Goal: Transaction & Acquisition: Purchase product/service

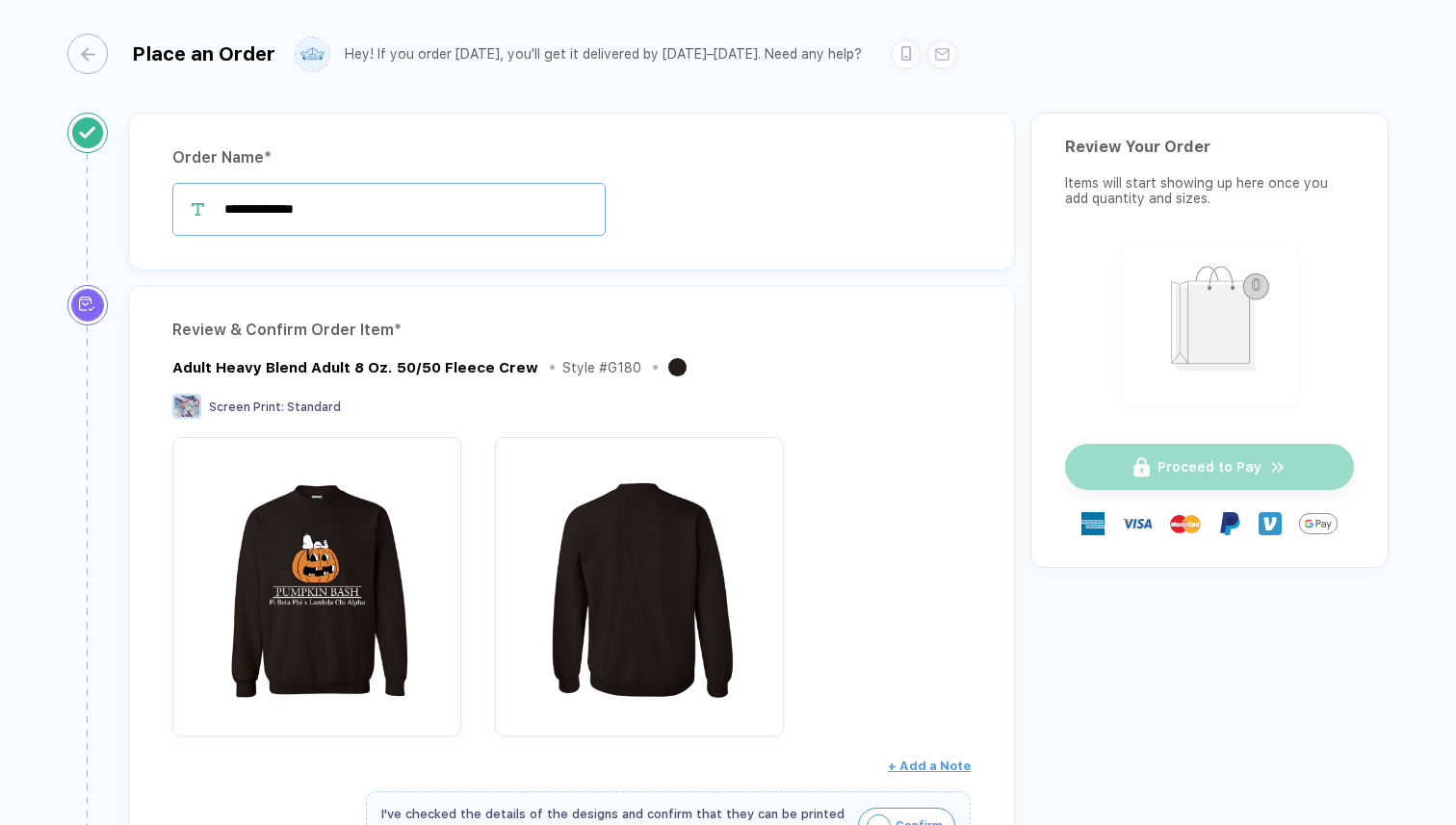
click at [378, 215] on input "**********" at bounding box center [389, 209] width 433 height 53
drag, startPoint x: 378, startPoint y: 215, endPoint x: 321, endPoint y: 207, distance: 57.6
click at [321, 207] on input "**********" at bounding box center [389, 209] width 433 height 53
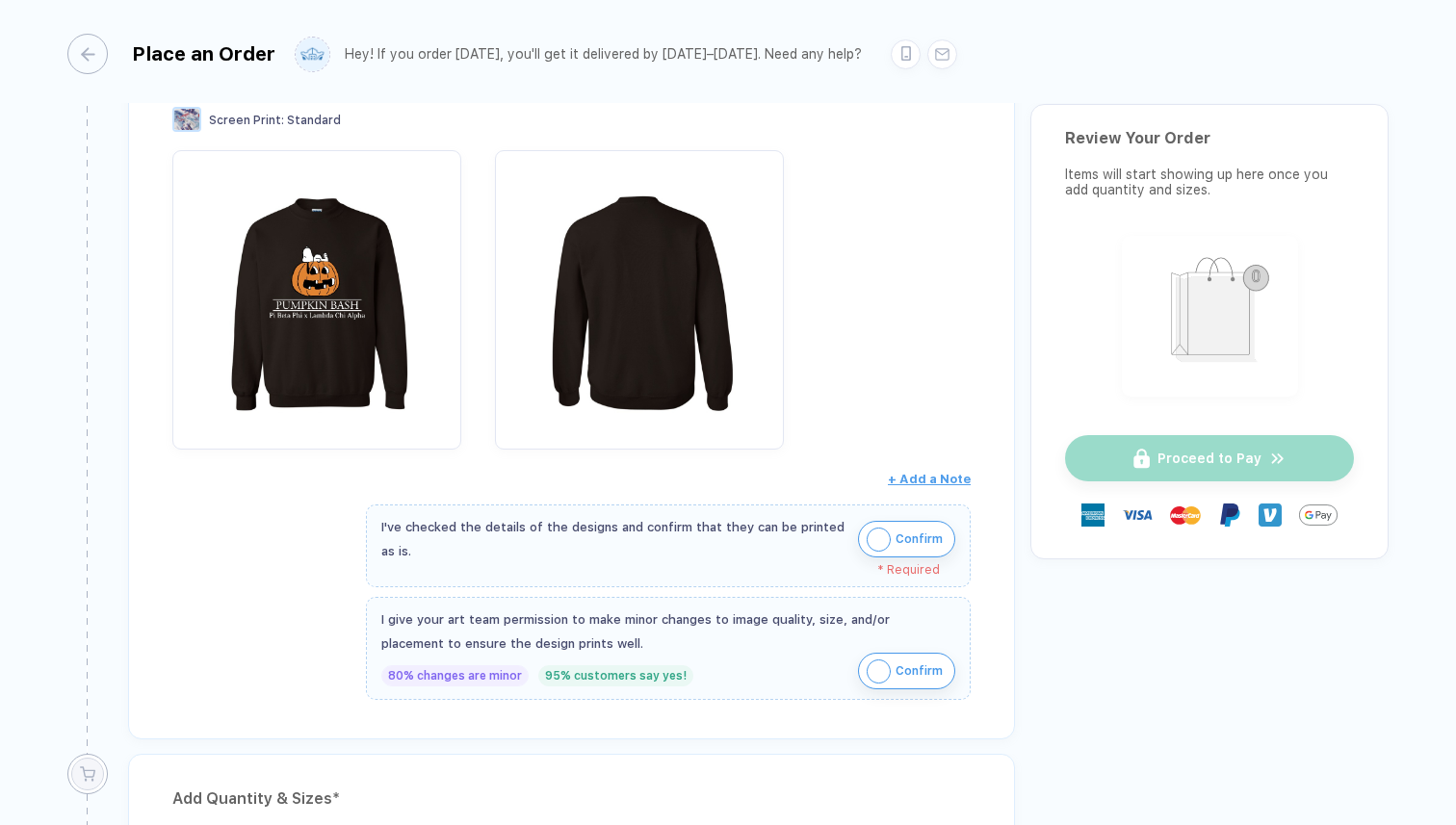
scroll to position [345, 0]
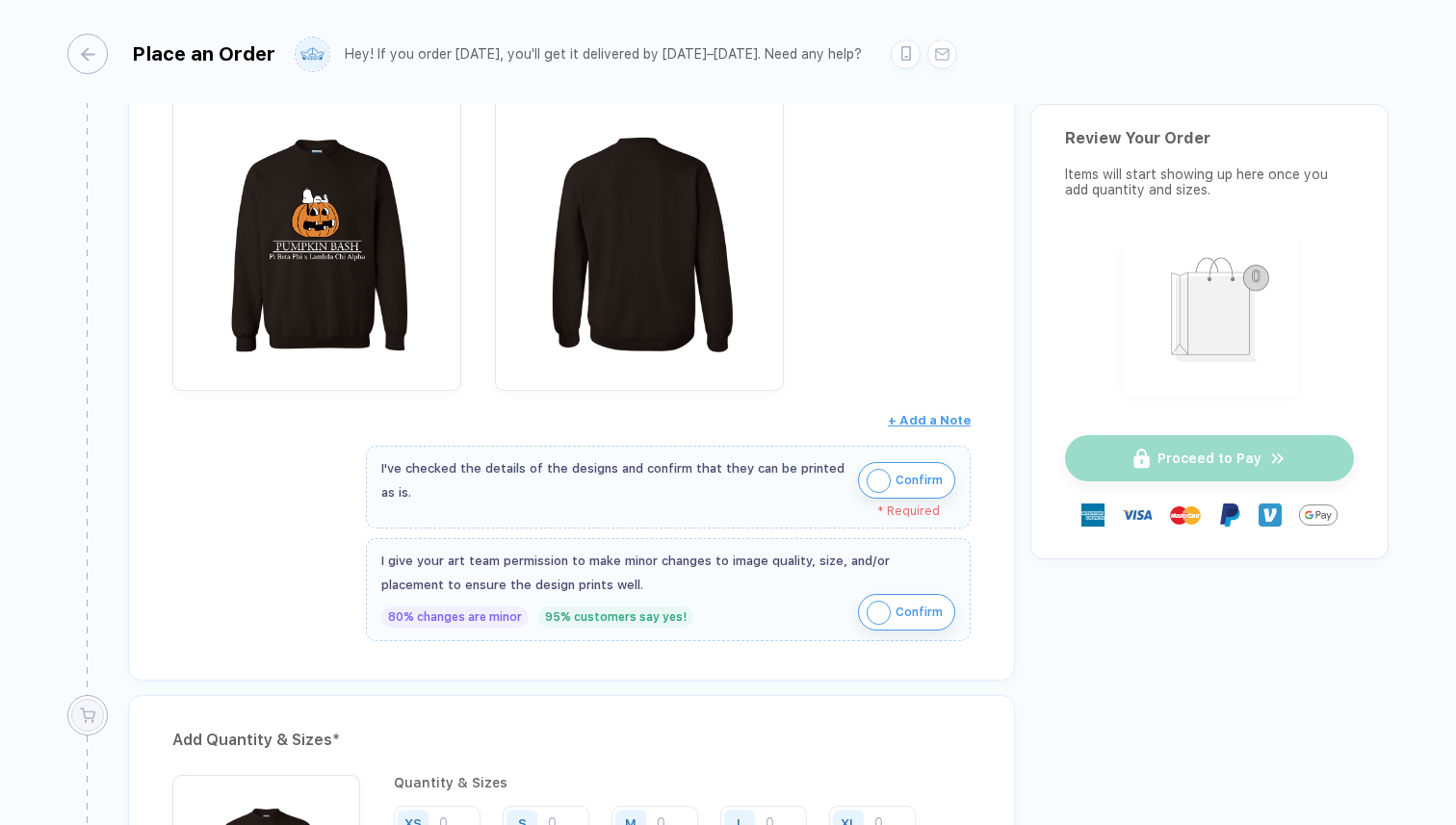
type input "**********"
click at [878, 478] on img "button" at bounding box center [879, 481] width 24 height 24
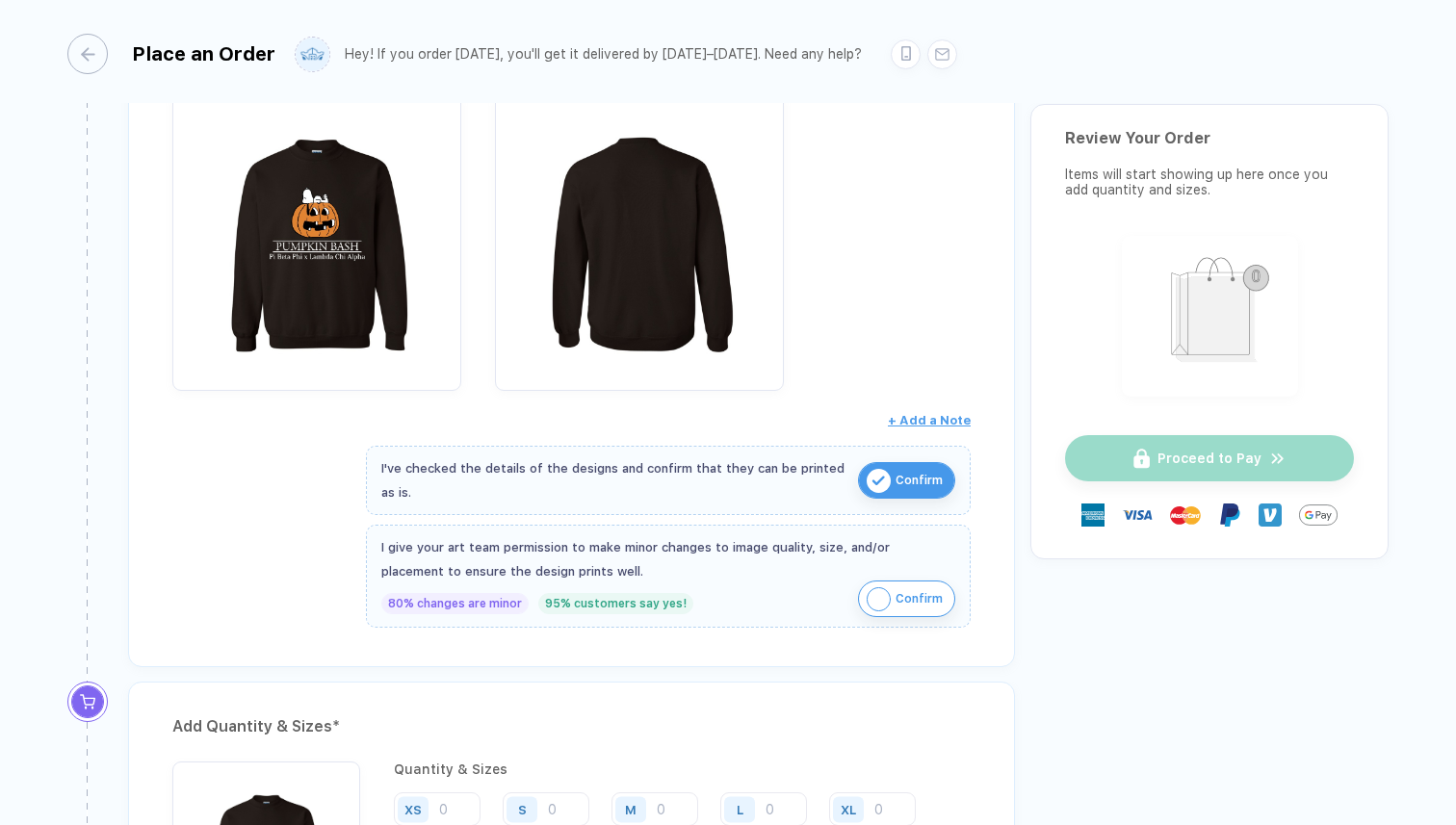
click at [878, 594] on img "button" at bounding box center [879, 599] width 24 height 24
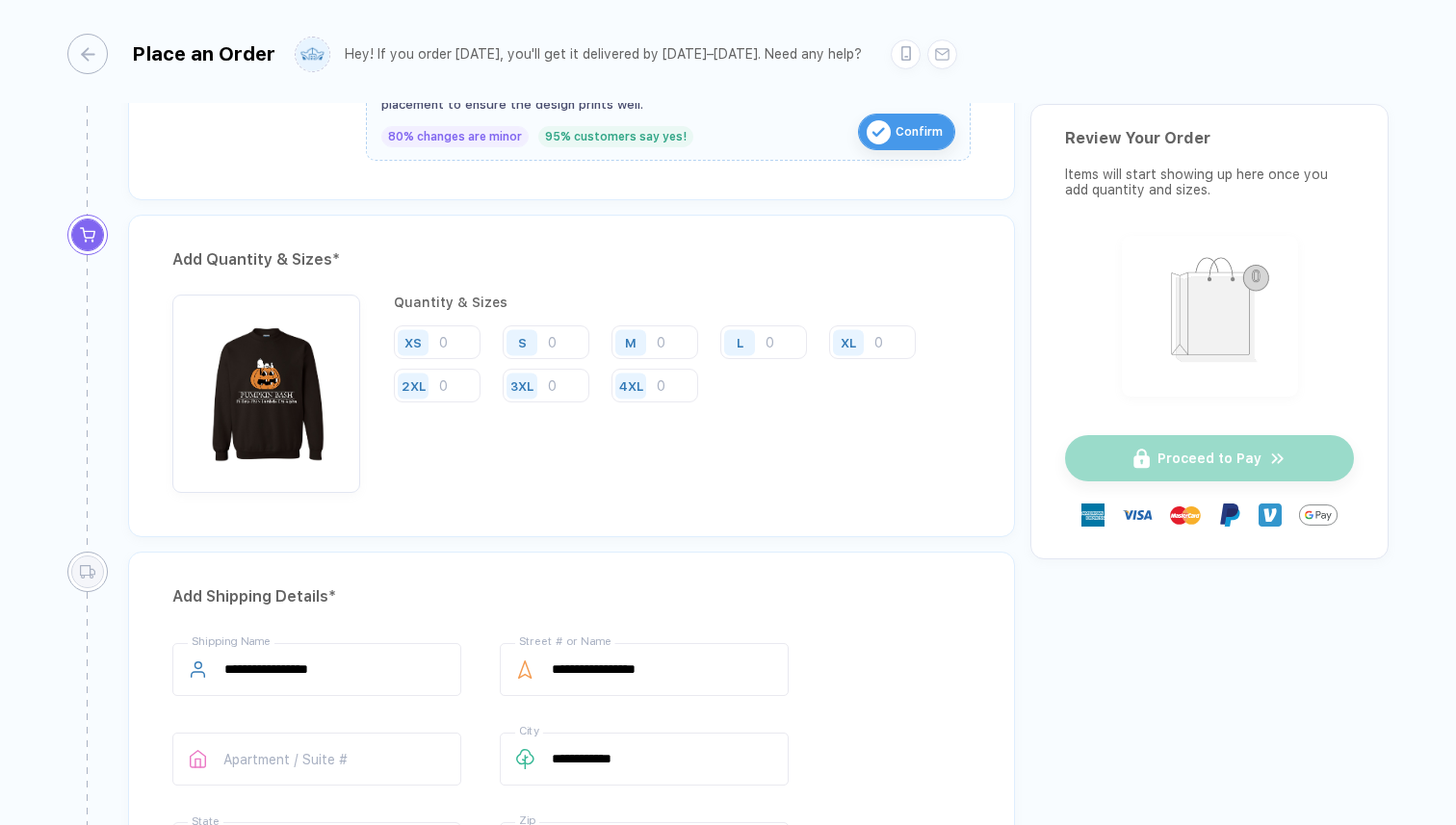
scroll to position [830, 0]
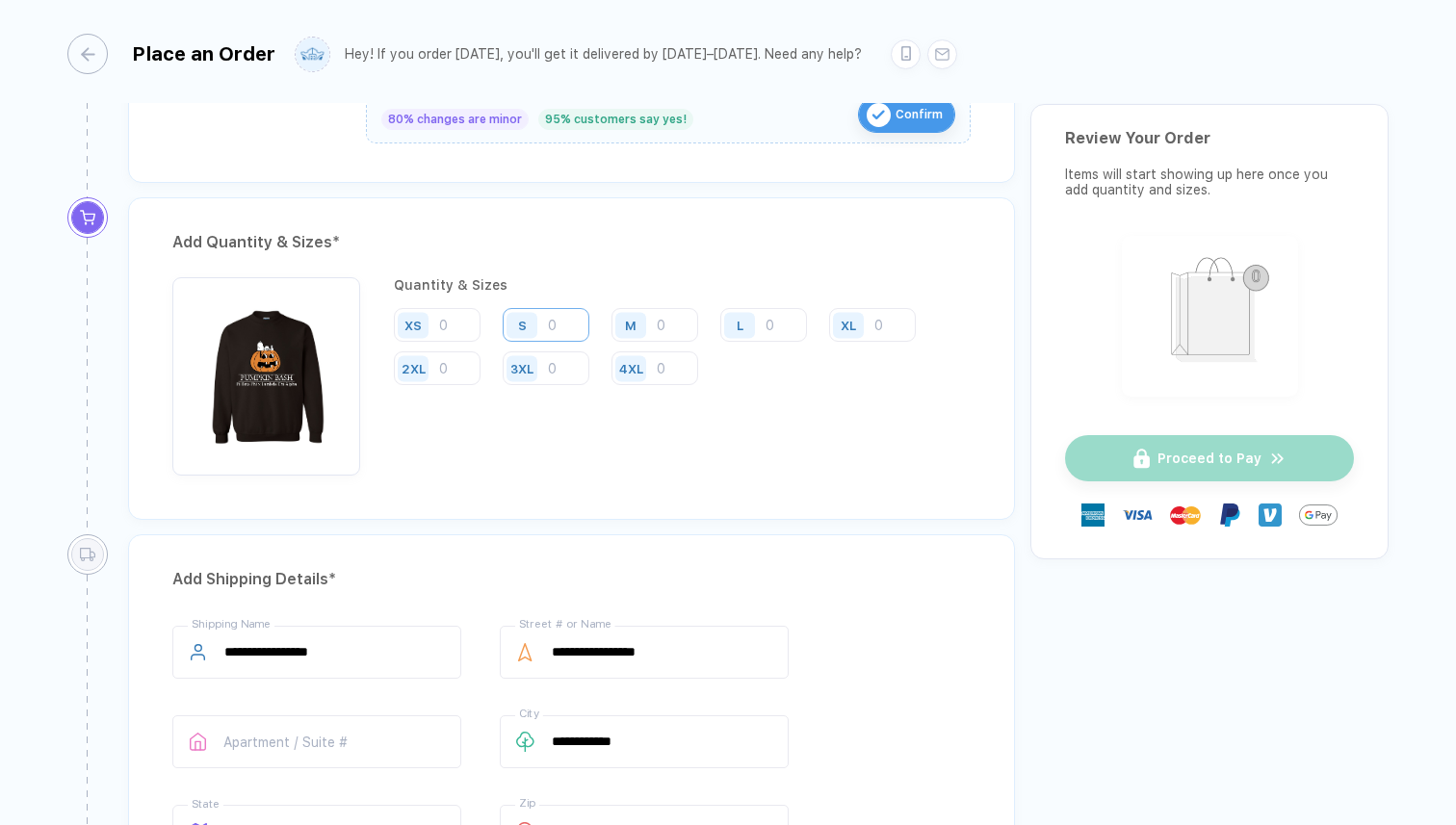
click at [564, 336] on input "number" at bounding box center [546, 324] width 87 height 33
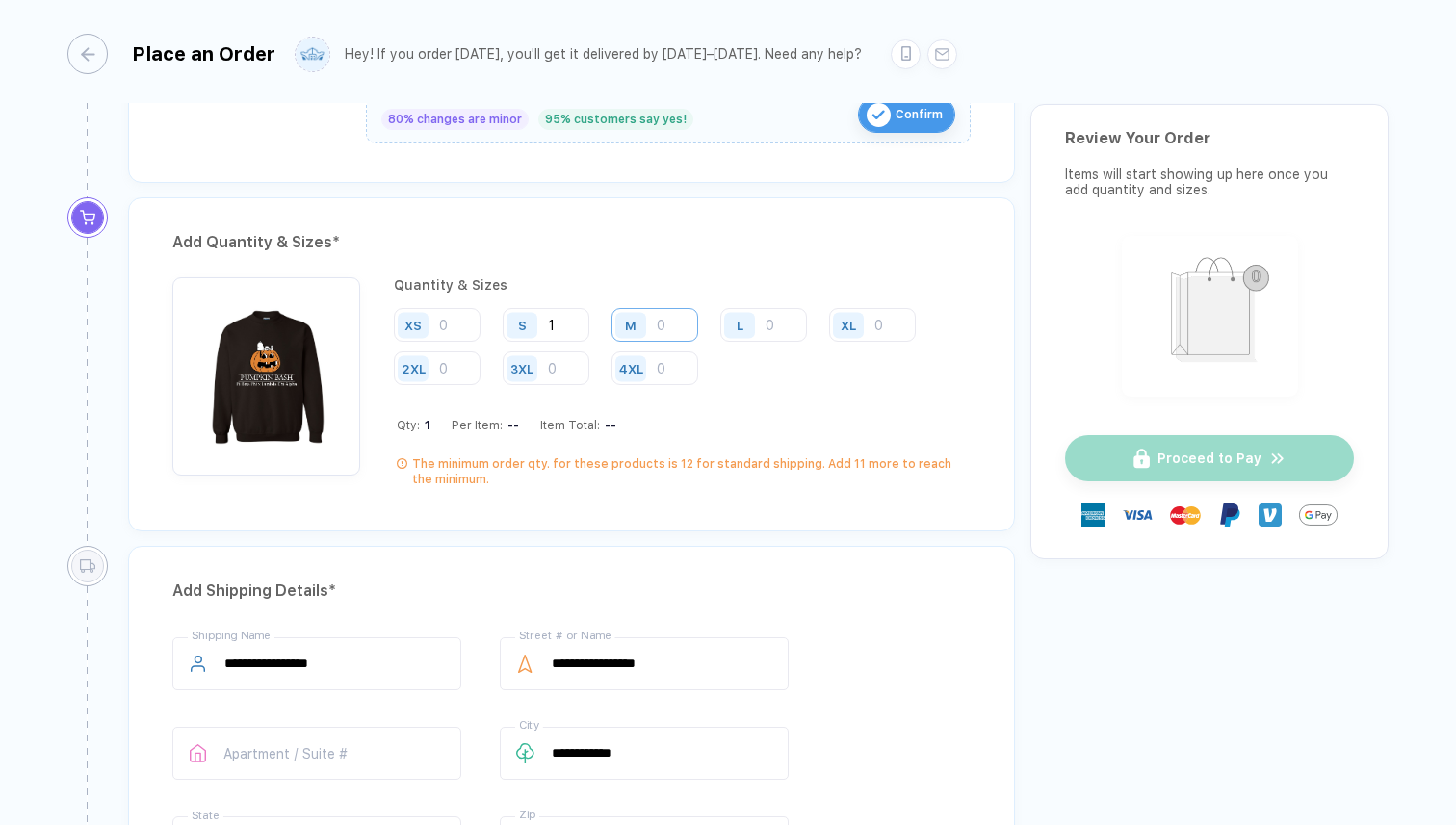
type input "1"
click at [672, 325] on input "number" at bounding box center [654, 324] width 87 height 33
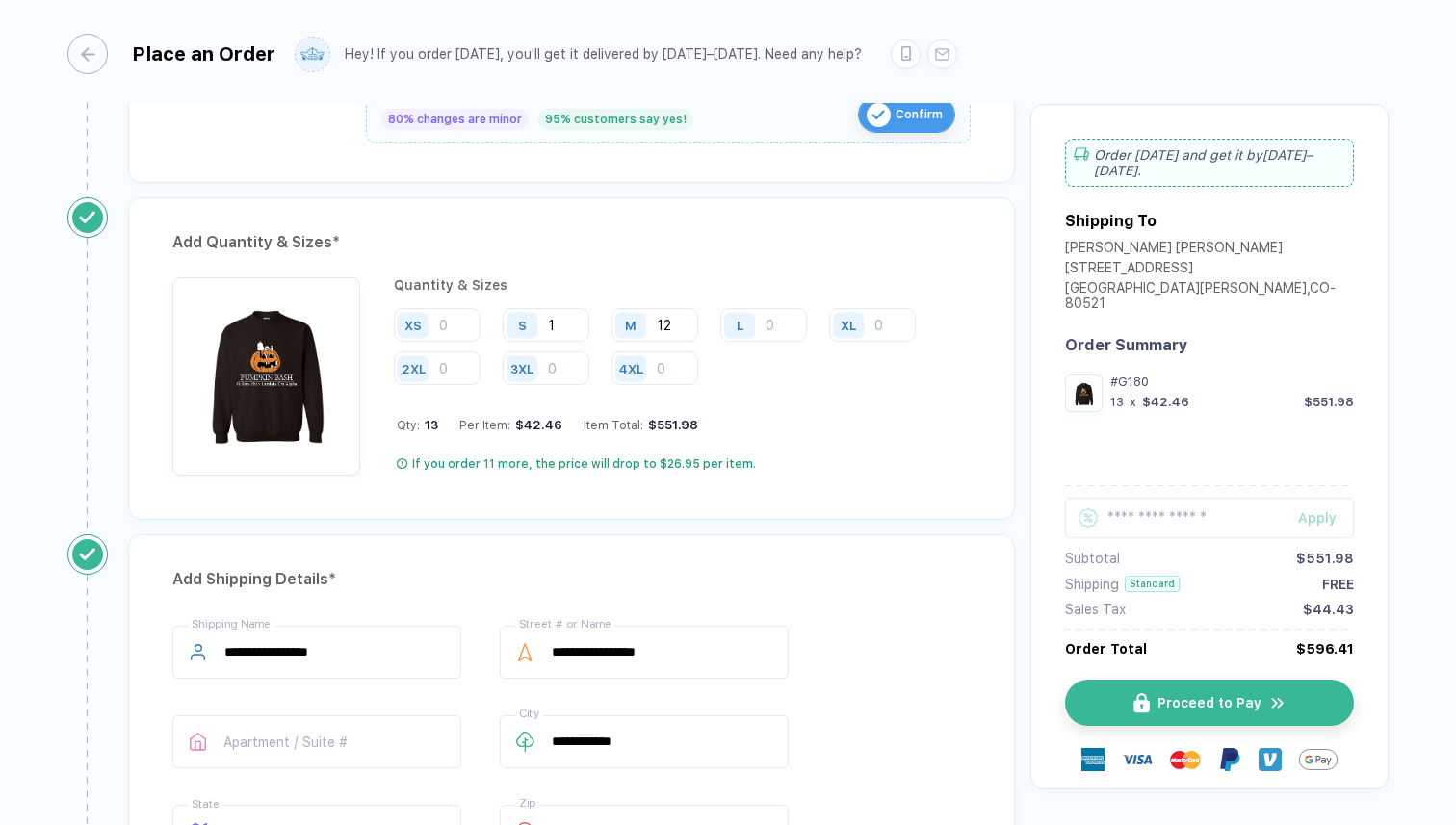
type input "12"
click at [769, 324] on input "number" at bounding box center [763, 324] width 87 height 33
type input "18"
click at [880, 334] on input "number" at bounding box center [873, 324] width 87 height 33
type input "7"
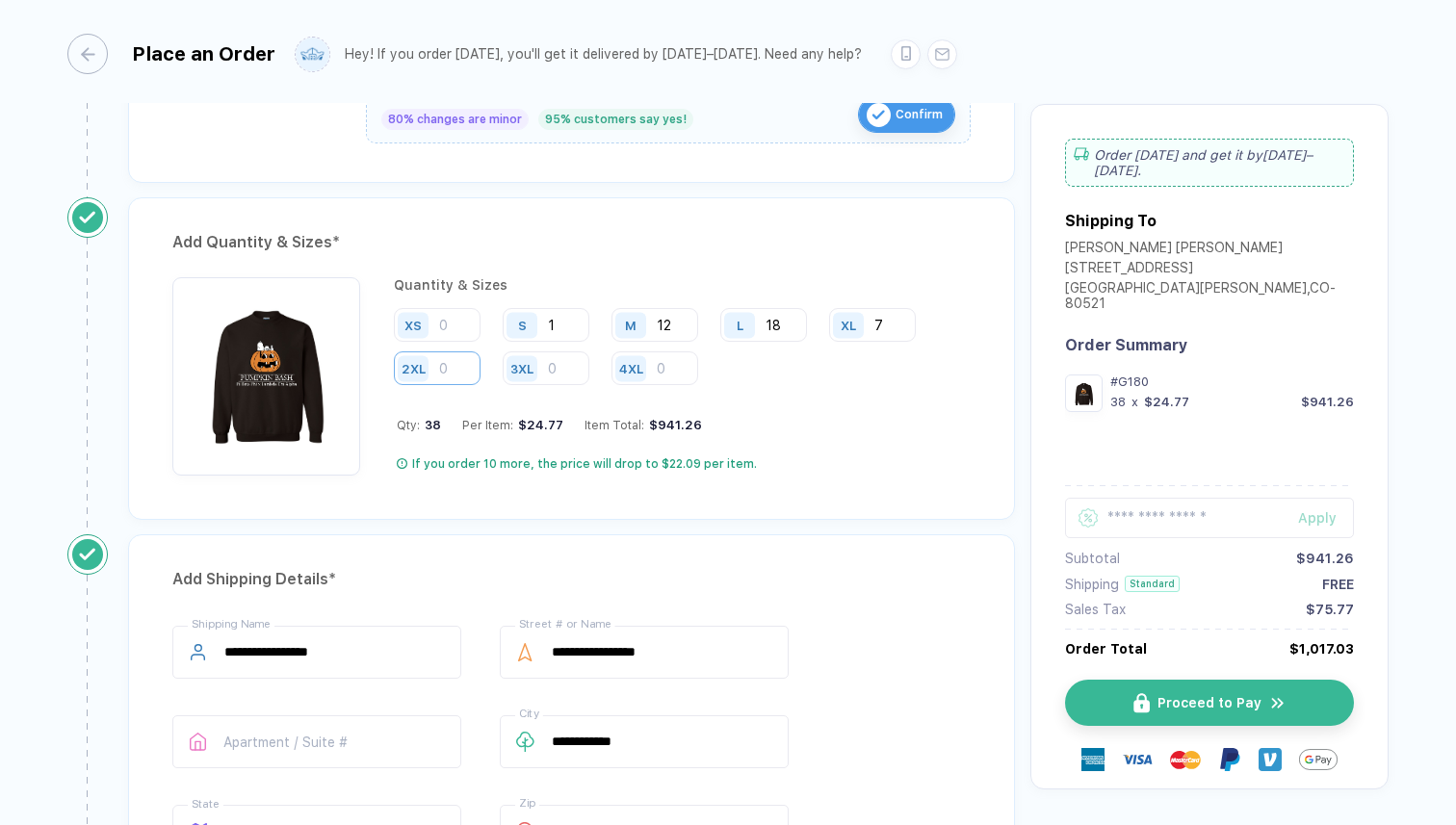
click at [459, 366] on input "number" at bounding box center [437, 368] width 87 height 33
type input "2"
click at [864, 483] on div "Add Quantity & Sizes * Quantity & Sizes XS S 1 M 12 L 18 XL 7 2XL 2 3XL 4XL Qty…" at bounding box center [571, 359] width 886 height 323
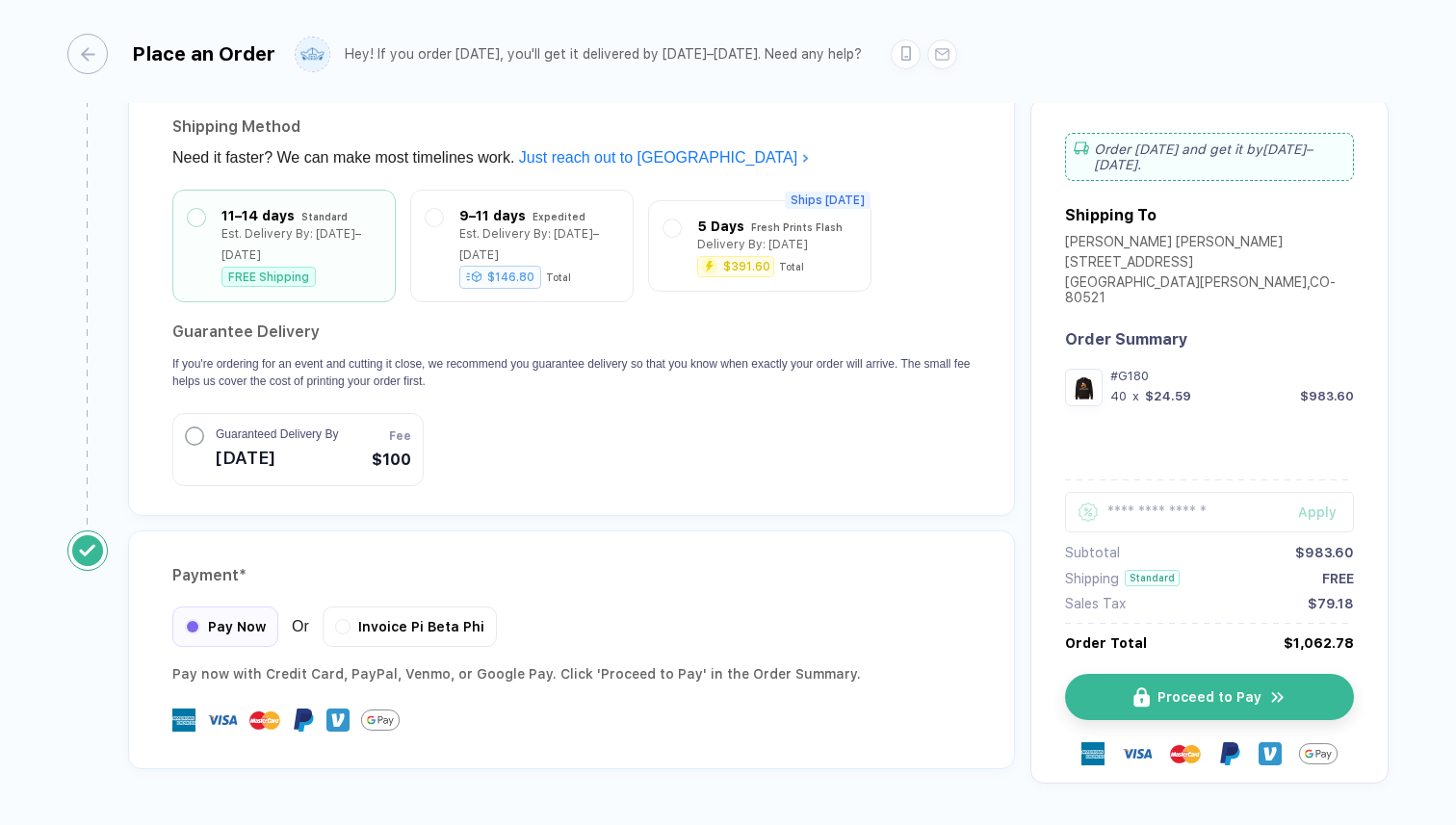
scroll to position [1626, 0]
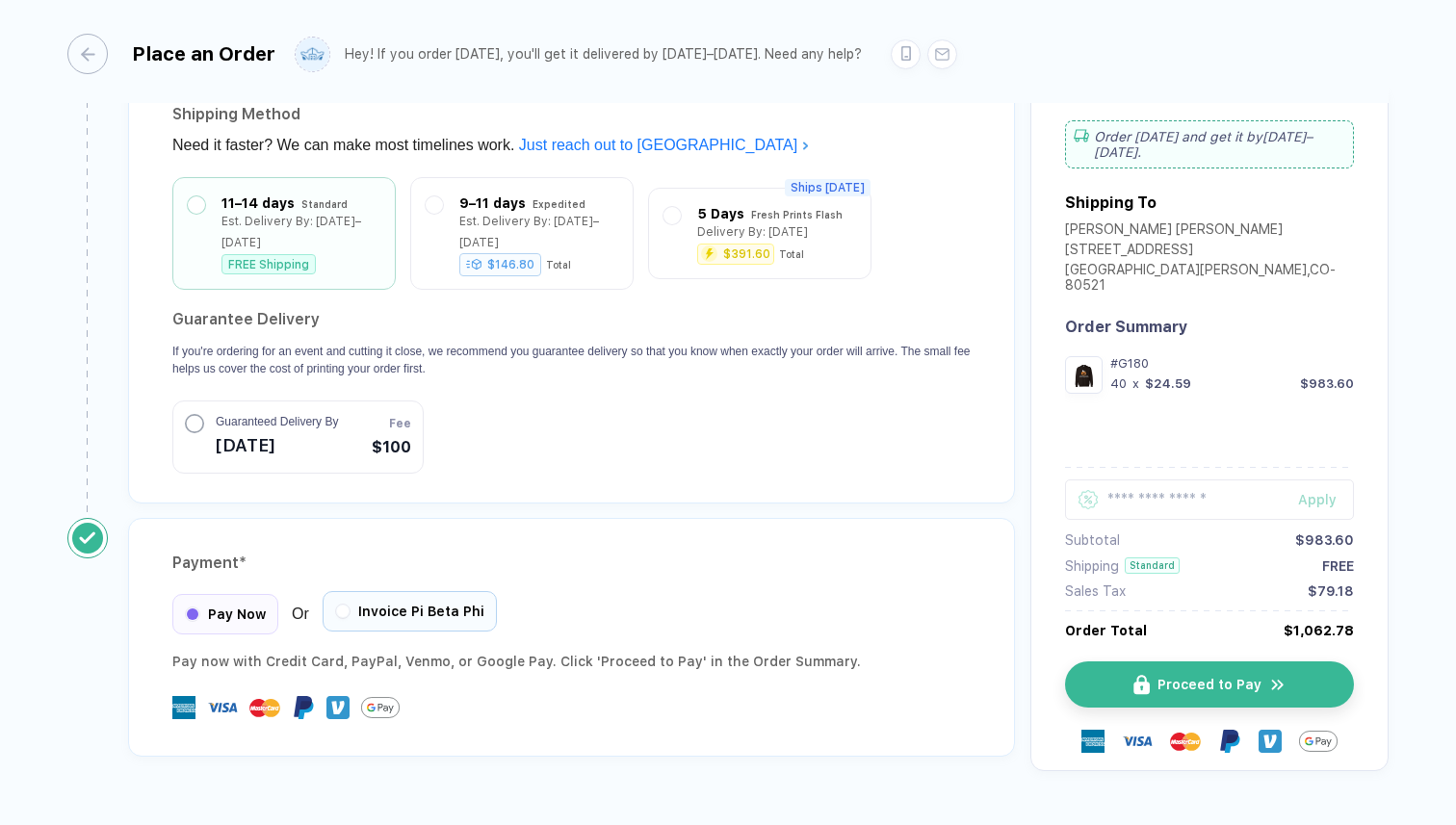
click at [344, 606] on button "button" at bounding box center [343, 612] width 12 height 12
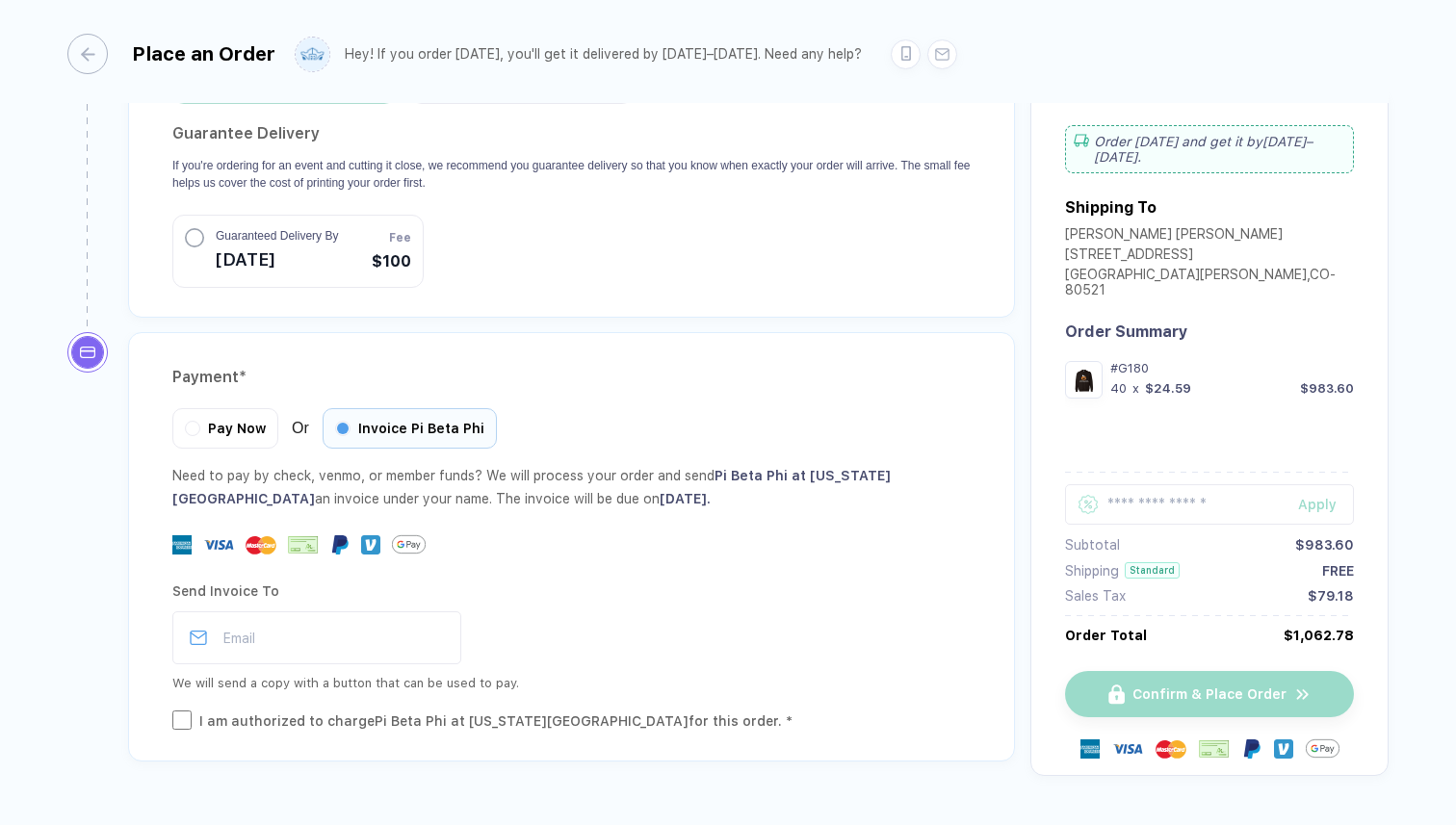
scroll to position [1824, 0]
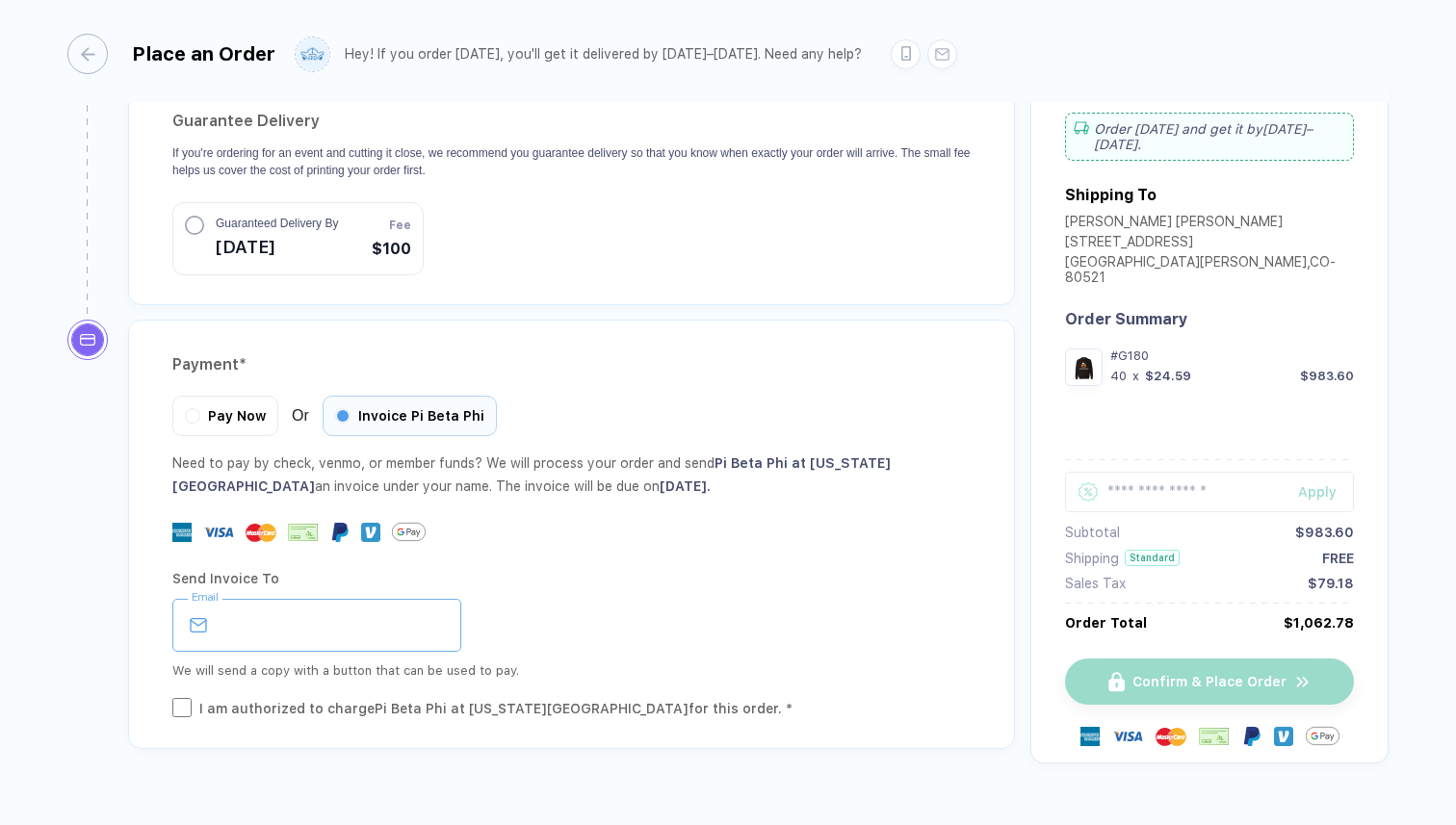
click at [336, 599] on input "email" at bounding box center [317, 625] width 289 height 53
type input "**********"
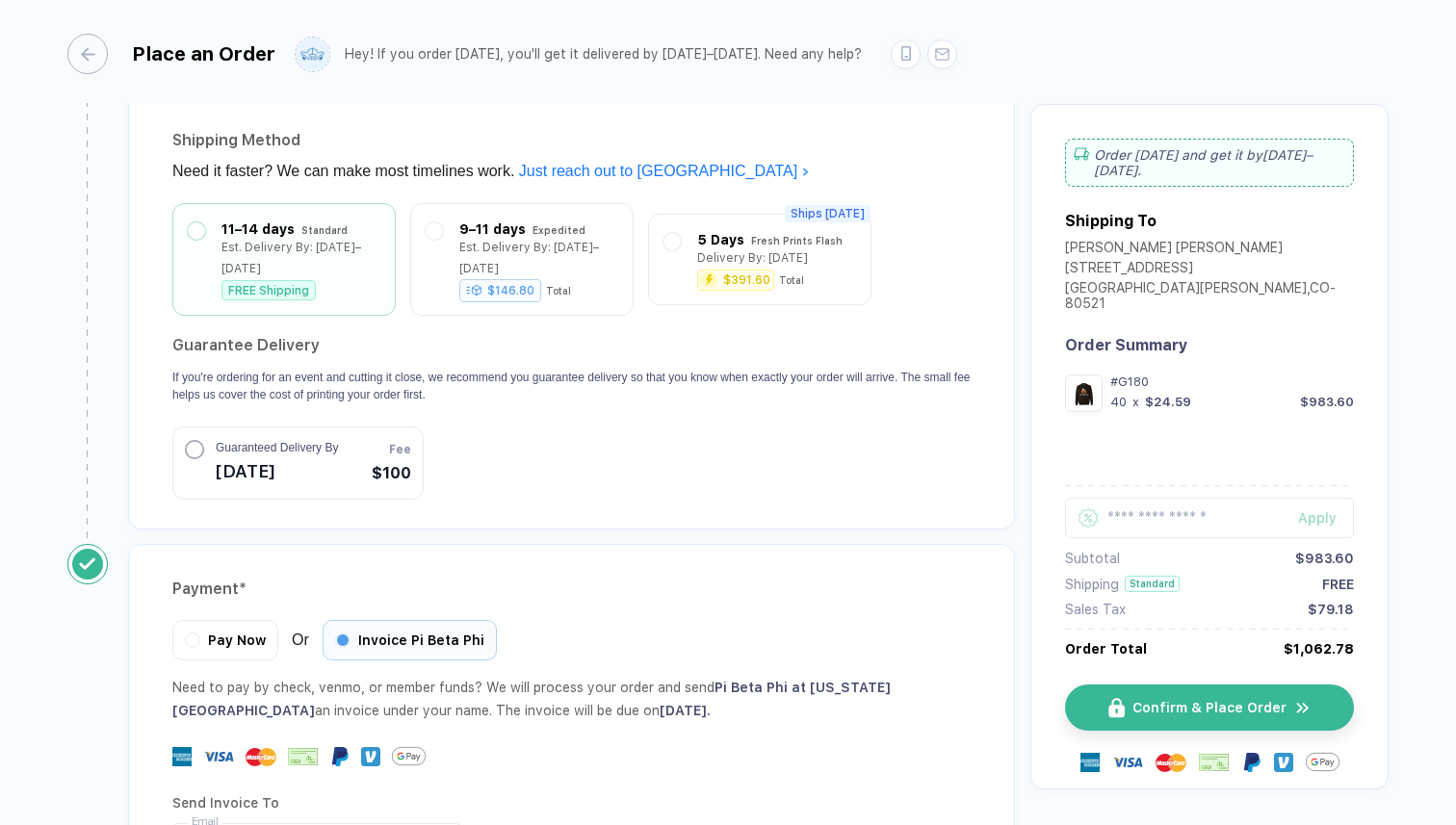
scroll to position [1631, 0]
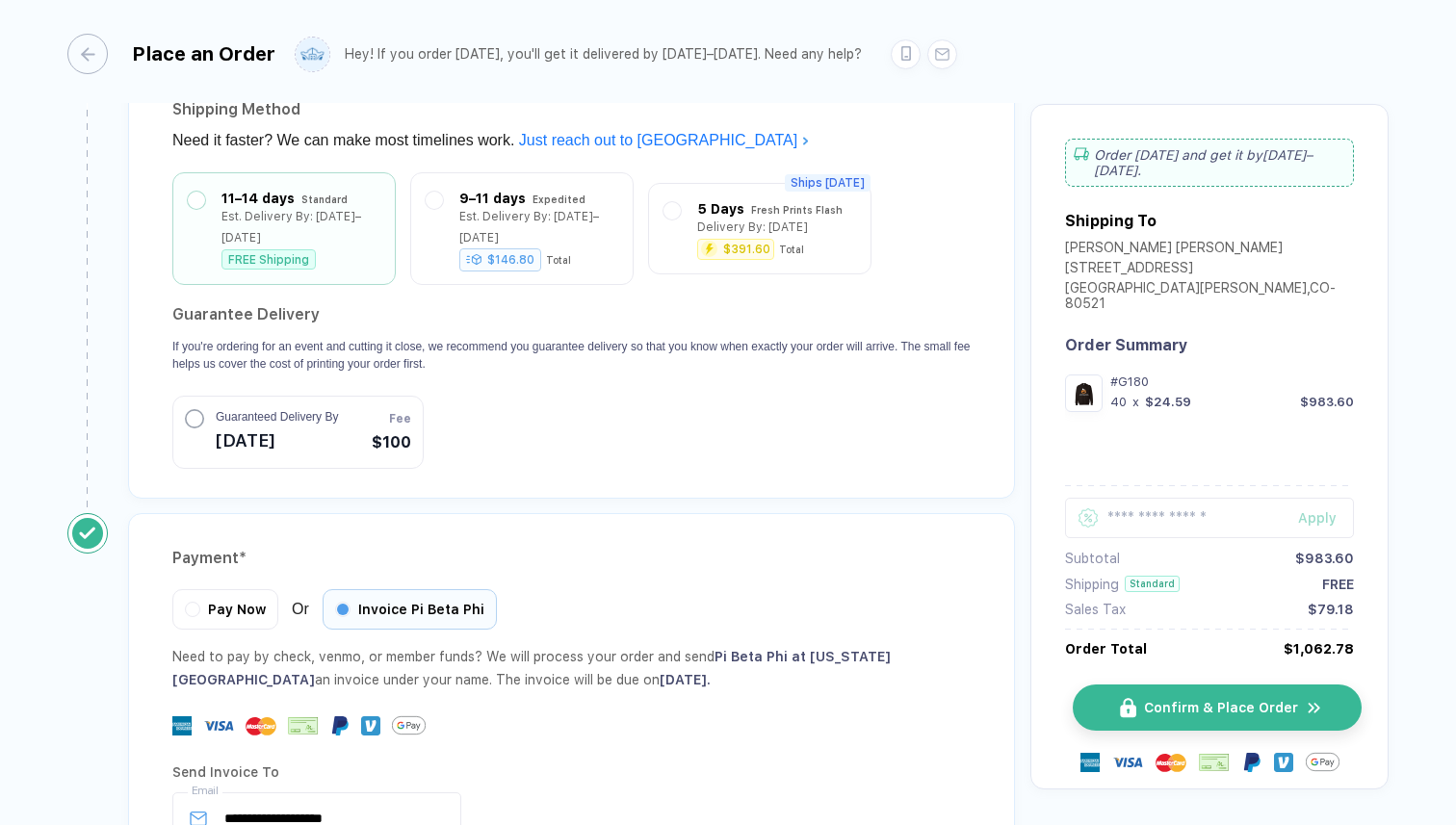
click at [1176, 699] on span "Confirm & Place Order" at bounding box center [1221, 707] width 154 height 16
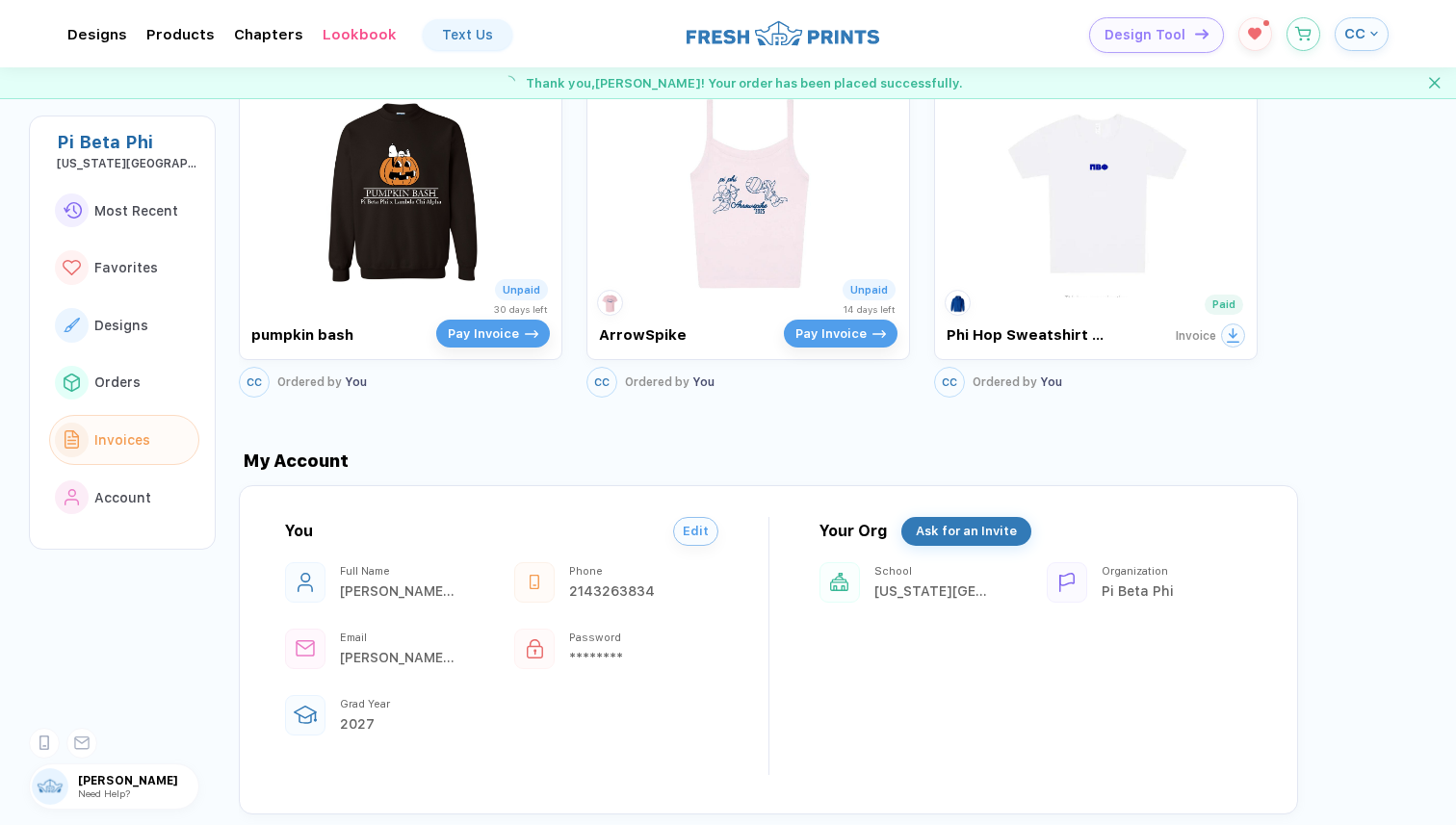
scroll to position [2018, 0]
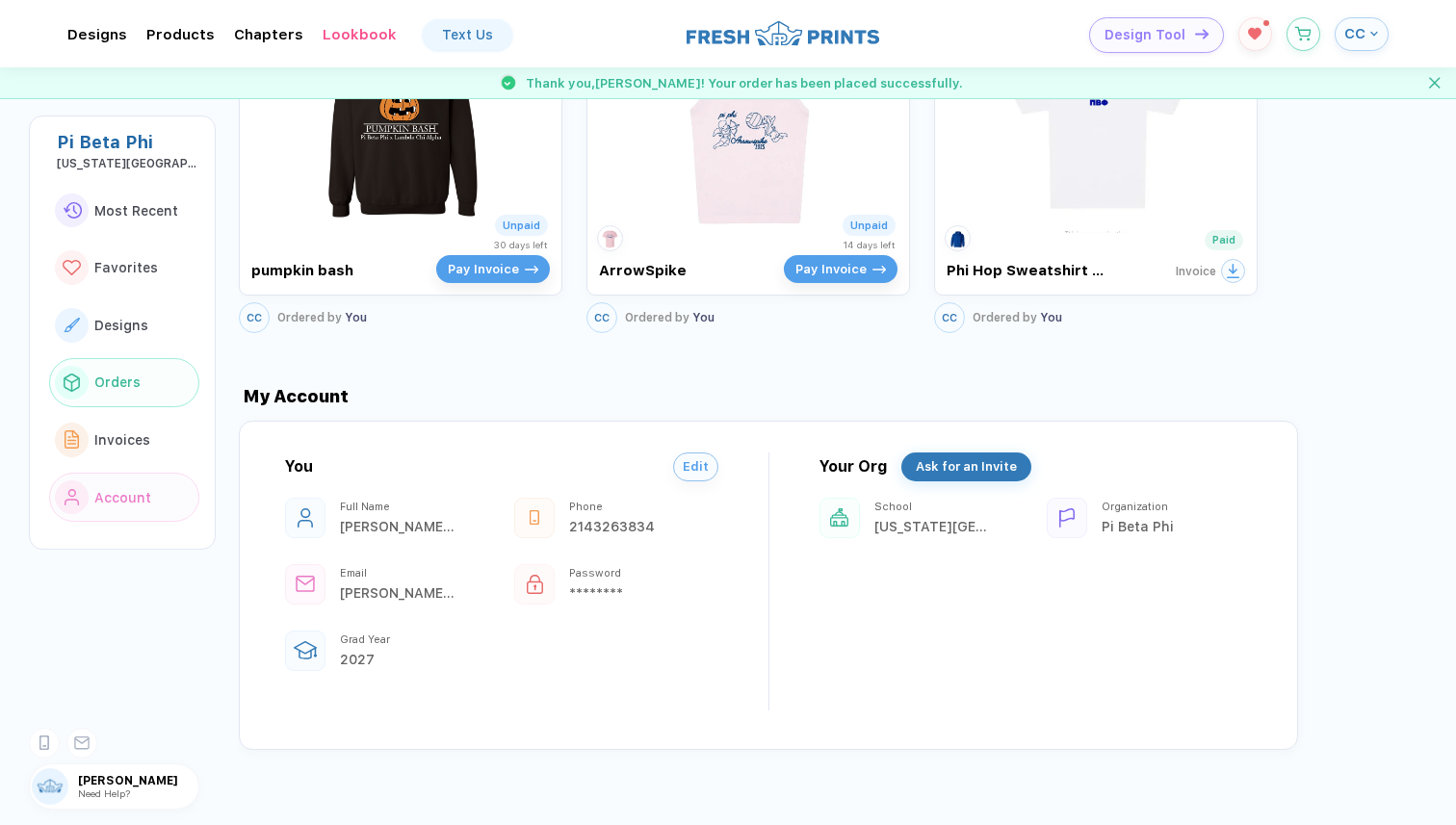
click at [136, 377] on span "Orders" at bounding box center [117, 383] width 46 height 16
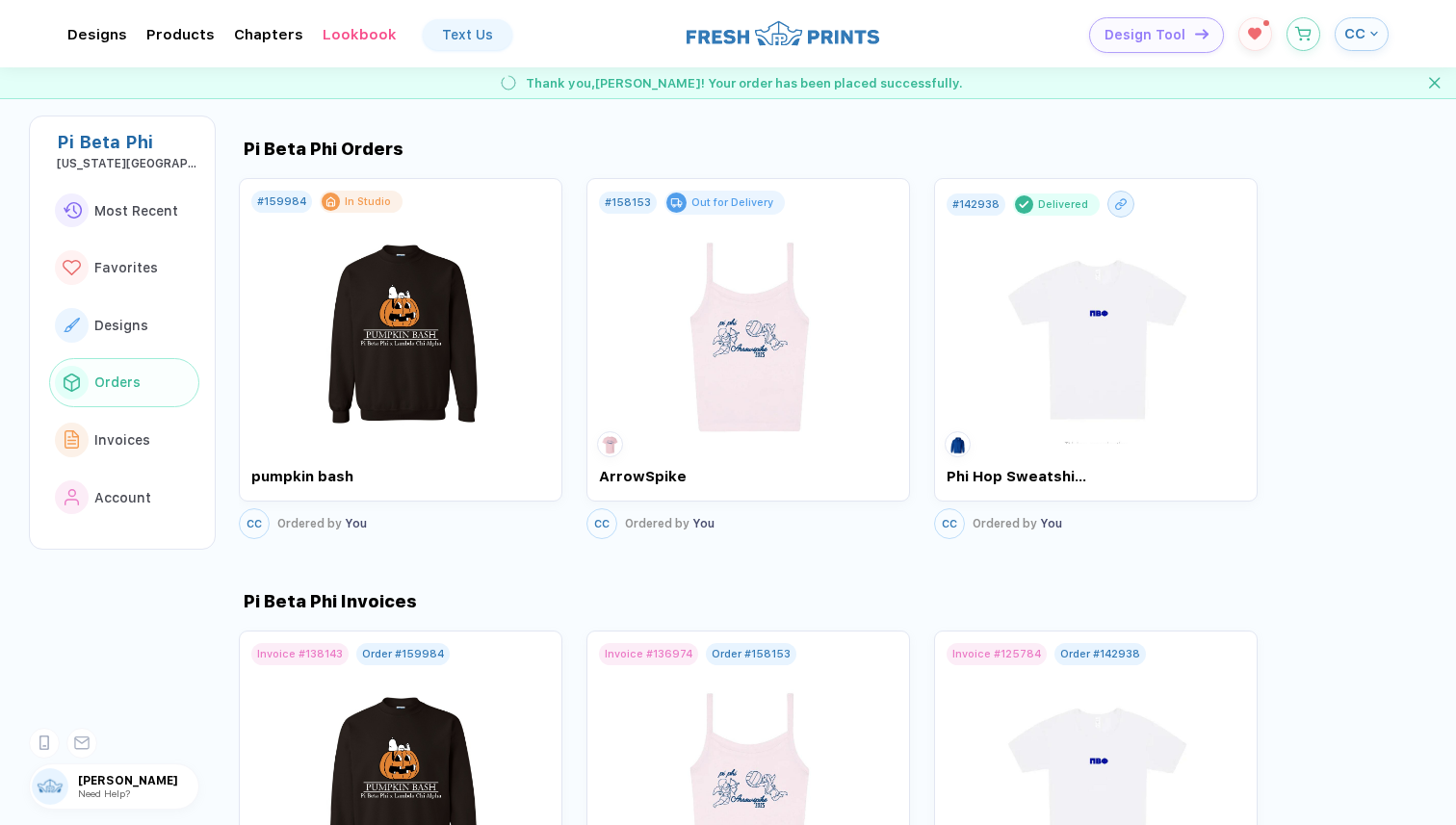
scroll to position [1360, 0]
click at [850, 181] on button "Track Order" at bounding box center [847, 195] width 99 height 28
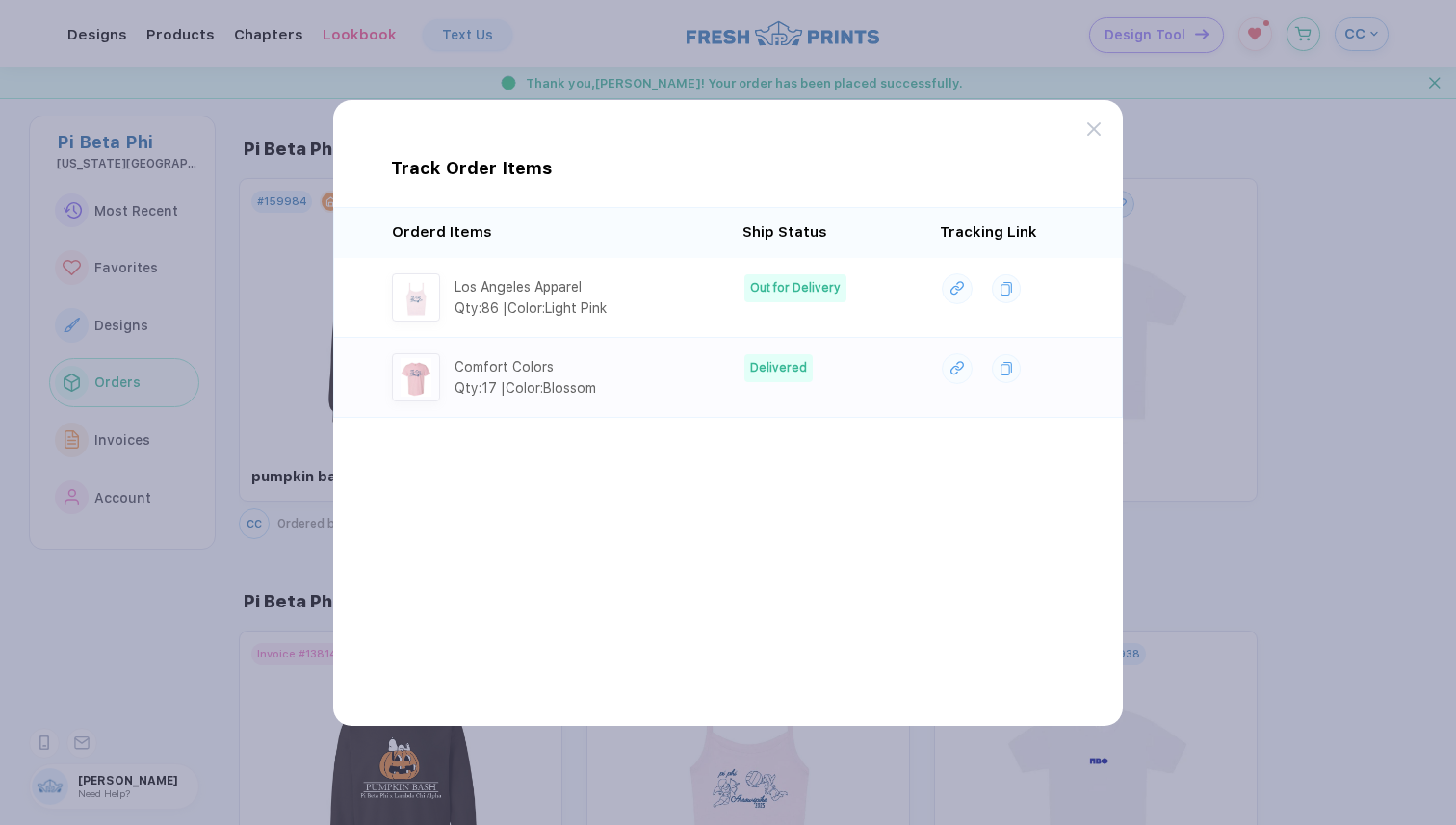
click at [681, 378] on div "Comfort Colors Qty: 17 | Color: Blossom" at bounding box center [552, 377] width 322 height 48
click at [738, 284] on td "Out for Delivery" at bounding box center [827, 297] width 198 height 80
click at [1103, 125] on div at bounding box center [1105, 118] width 35 height 35
click at [1092, 125] on icon at bounding box center [1094, 129] width 14 height 14
